Goal: Task Accomplishment & Management: Use online tool/utility

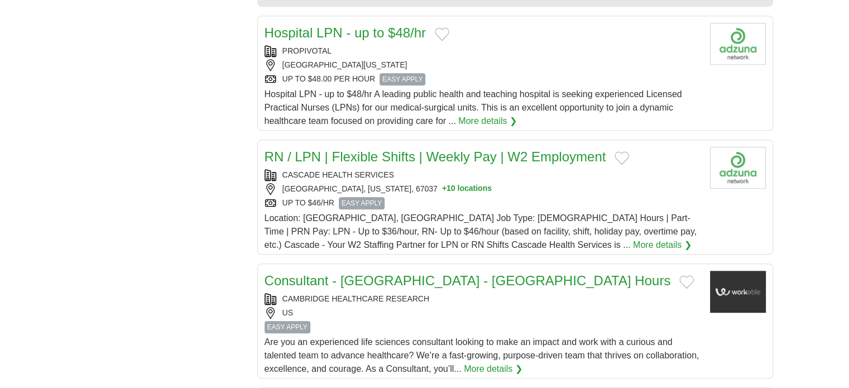
scroll to position [1228, 0]
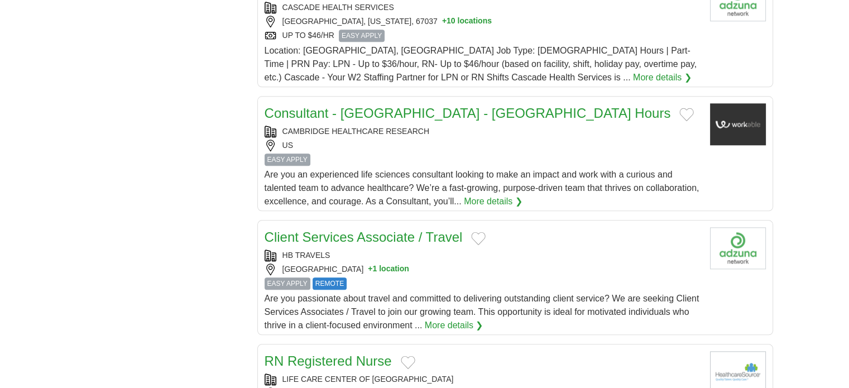
click at [369, 229] on link "Client Services Associate / Travel" at bounding box center [364, 236] width 198 height 15
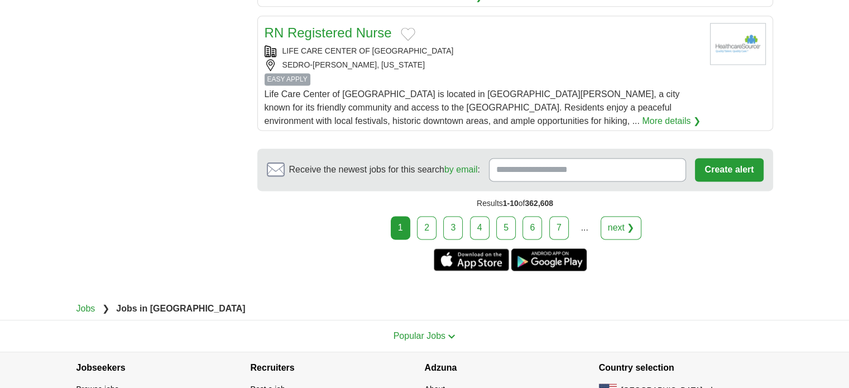
scroll to position [1557, 0]
click at [430, 215] on link "2" at bounding box center [427, 226] width 20 height 23
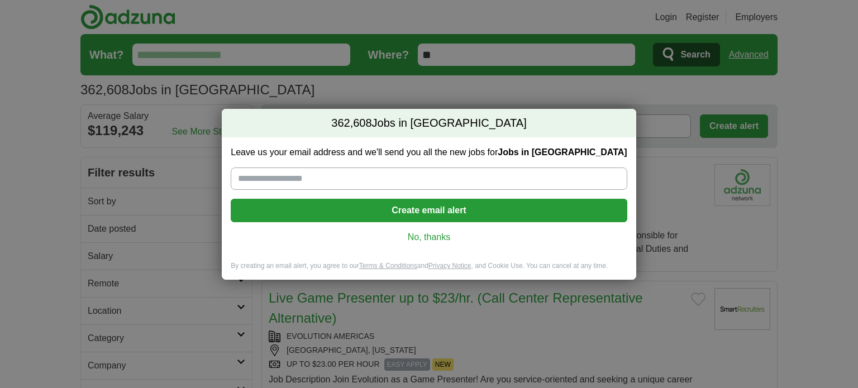
click at [433, 238] on link "No, thanks" at bounding box center [428, 237] width 378 height 12
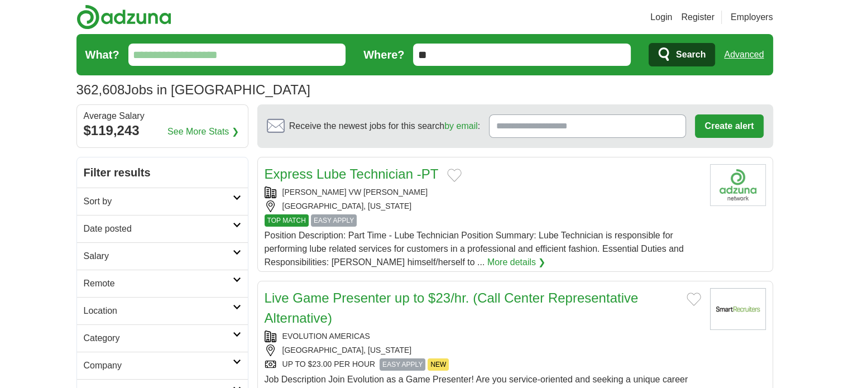
click at [261, 56] on input "What?" at bounding box center [237, 55] width 218 height 22
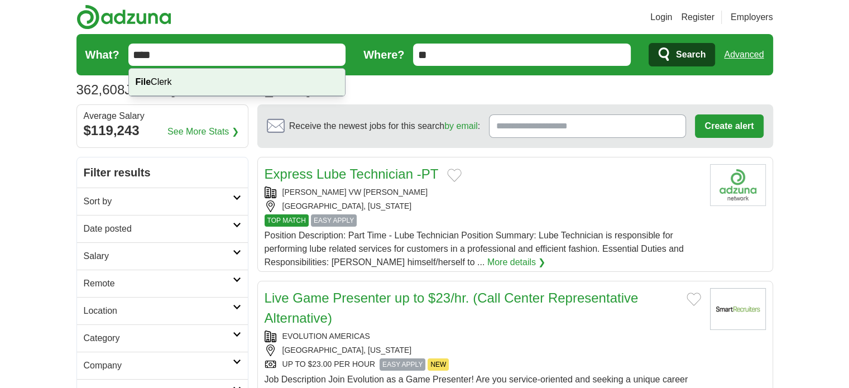
click at [255, 76] on div "File Clerk" at bounding box center [237, 82] width 217 height 27
type input "**********"
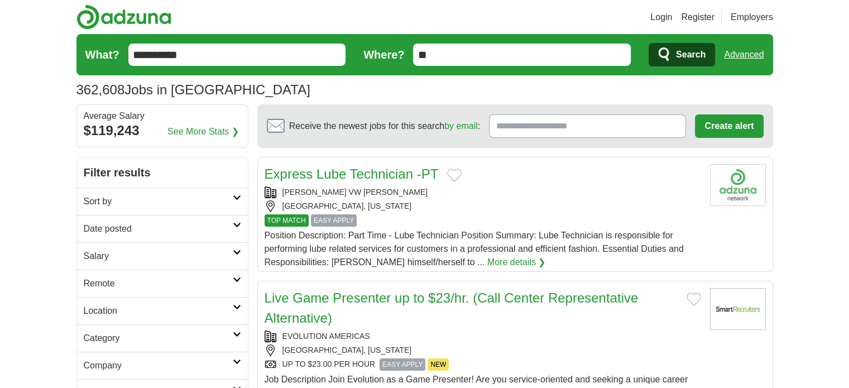
click at [505, 42] on form "**********" at bounding box center [424, 54] width 697 height 41
click at [440, 55] on input "**" at bounding box center [522, 55] width 218 height 22
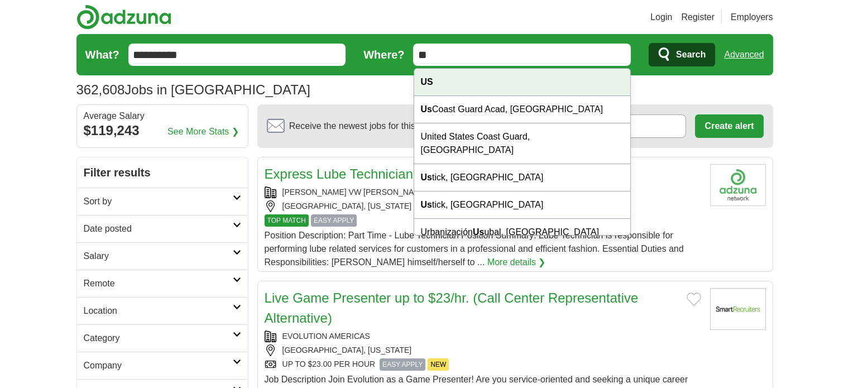
click at [438, 83] on div "US" at bounding box center [522, 82] width 217 height 27
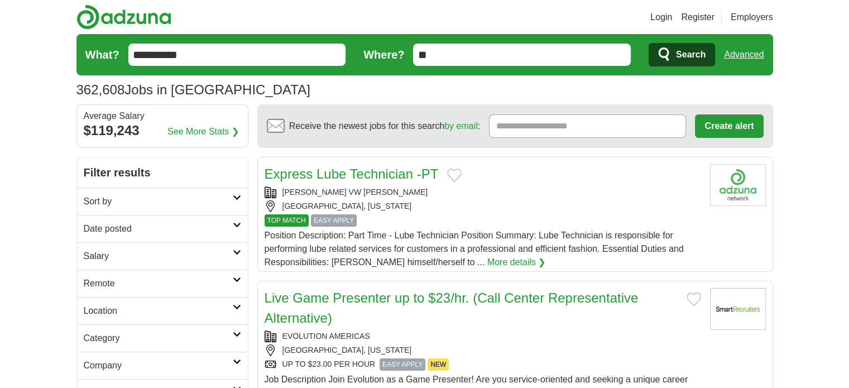
click at [676, 50] on span "Search" at bounding box center [691, 55] width 30 height 22
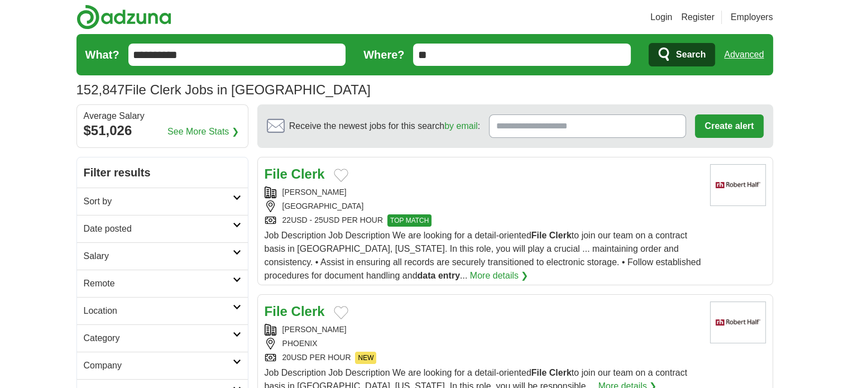
click at [293, 174] on strong "Clerk" at bounding box center [307, 173] width 33 height 15
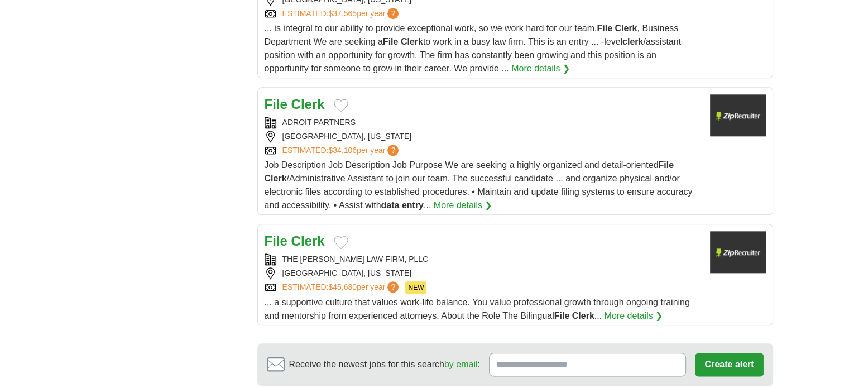
scroll to position [1284, 0]
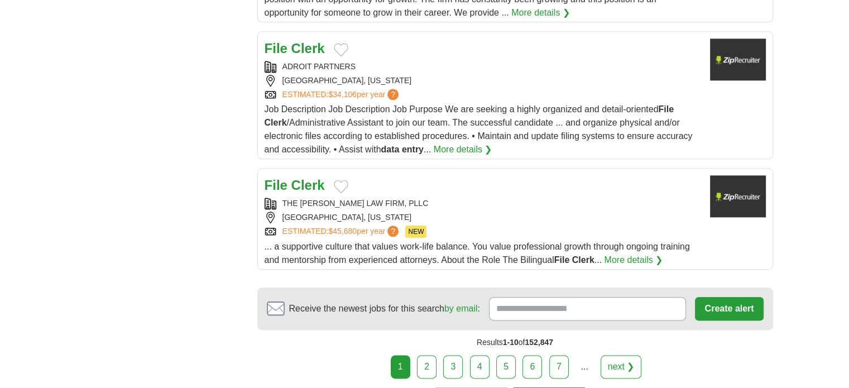
click at [430, 355] on link "2" at bounding box center [427, 366] width 20 height 23
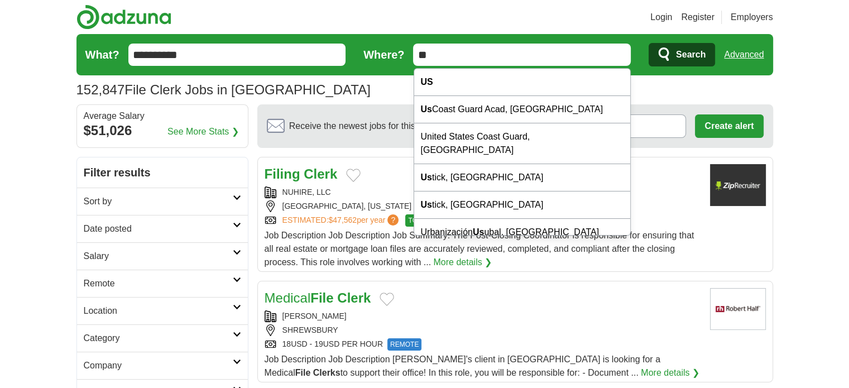
click at [448, 51] on input "**" at bounding box center [522, 55] width 218 height 22
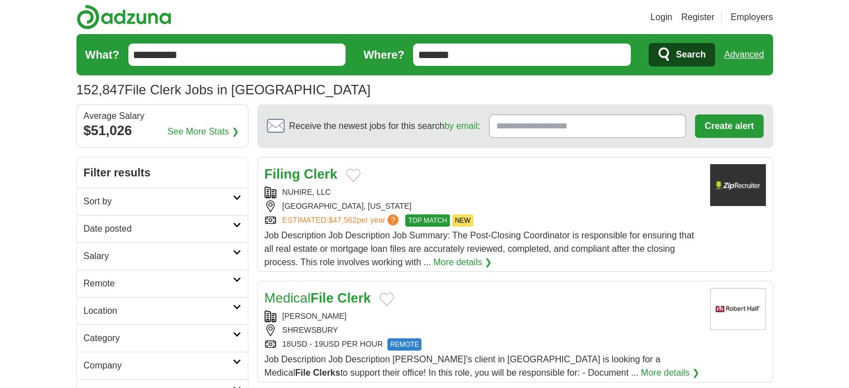
type input "*******"
click at [649, 43] on button "Search" at bounding box center [682, 54] width 66 height 23
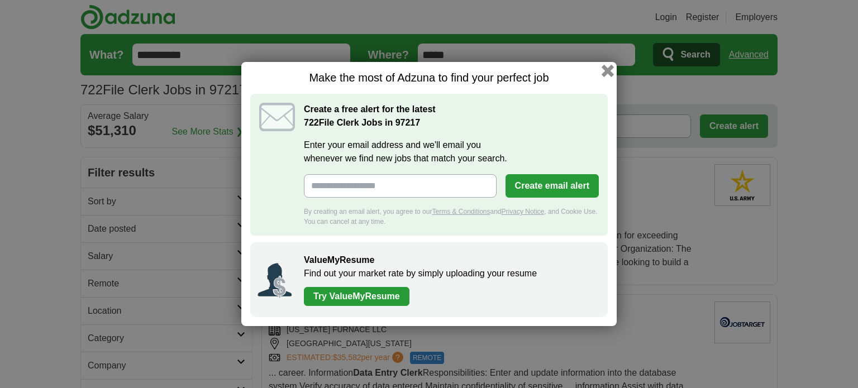
click at [608, 68] on button "button" at bounding box center [607, 71] width 12 height 12
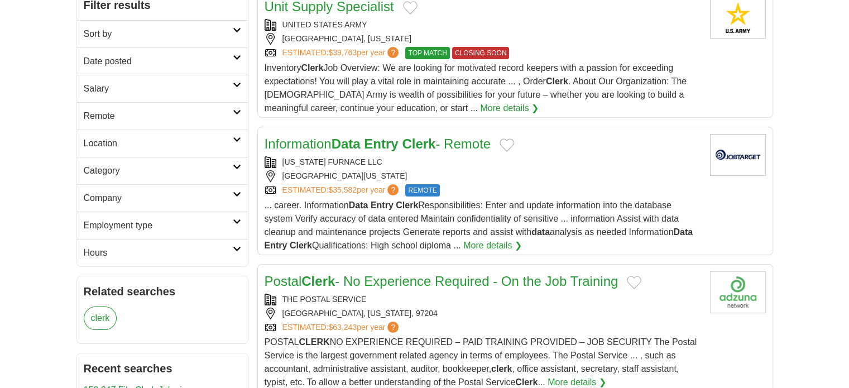
scroll to position [56, 0]
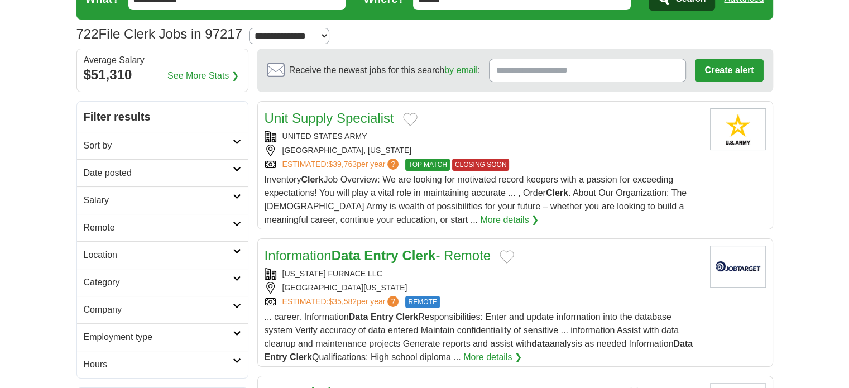
click at [330, 117] on link "Unit Supply Specialist" at bounding box center [330, 118] width 130 height 15
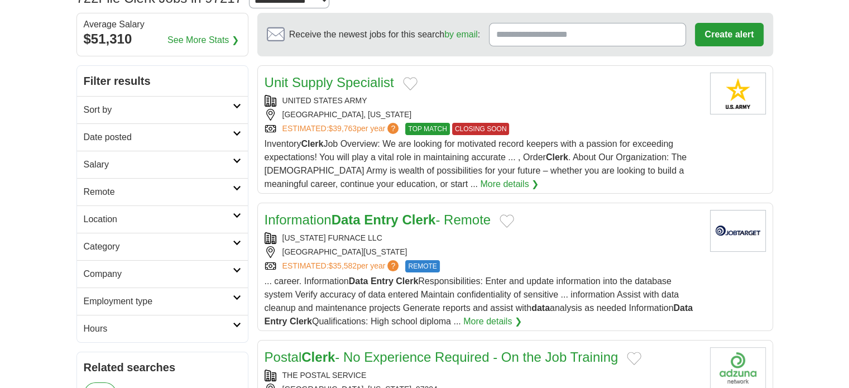
scroll to position [112, 0]
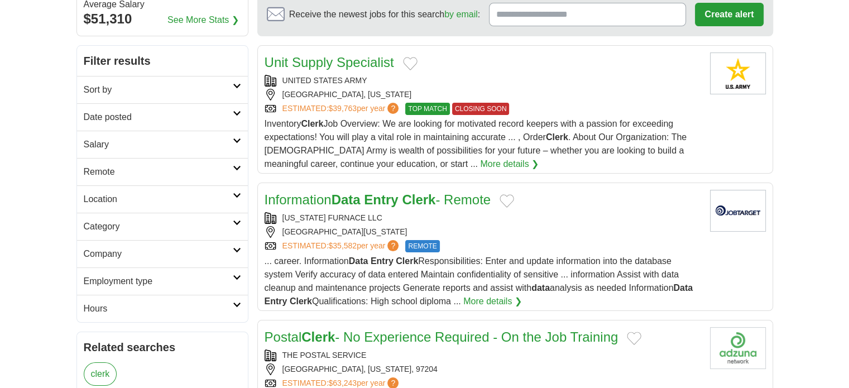
click at [306, 202] on link "Information Data Entry Clerk - Remote" at bounding box center [378, 199] width 227 height 15
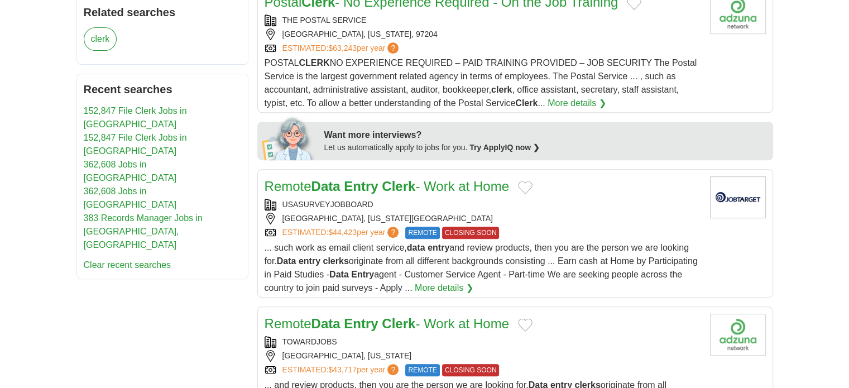
scroll to position [502, 0]
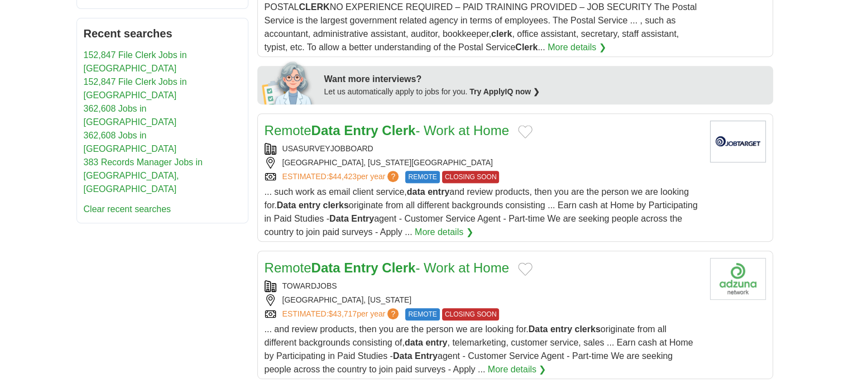
click at [382, 123] on link "Remote Data Entry Clerk - Work at Home" at bounding box center [387, 130] width 245 height 15
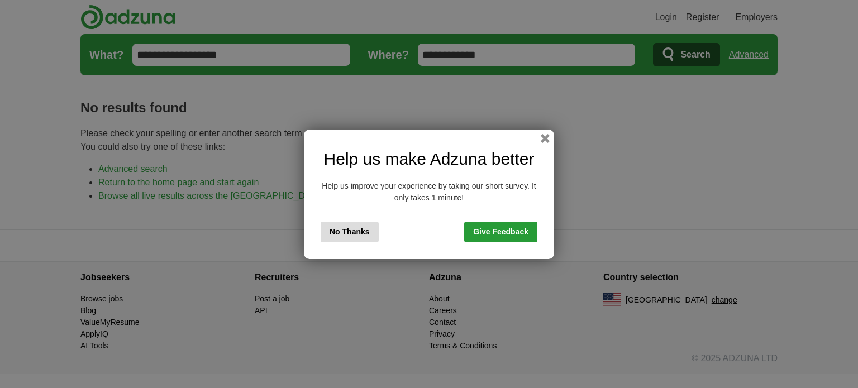
click at [341, 231] on button "No Thanks" at bounding box center [349, 232] width 58 height 21
